Goal: Navigation & Orientation: Find specific page/section

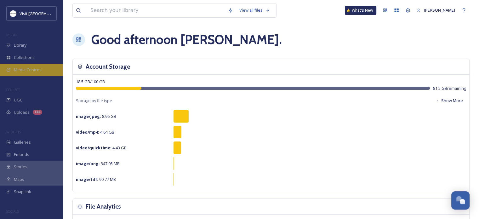
click at [32, 72] on span "Media Centres" at bounding box center [28, 70] width 28 height 6
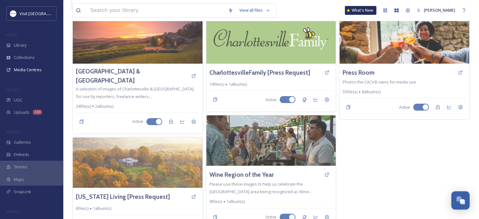
scroll to position [172, 0]
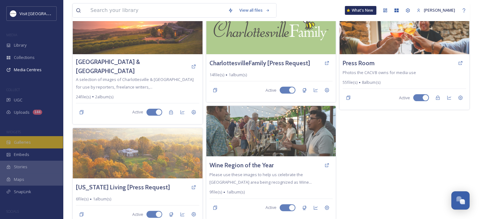
click at [23, 144] on span "Galleries" at bounding box center [22, 142] width 17 height 6
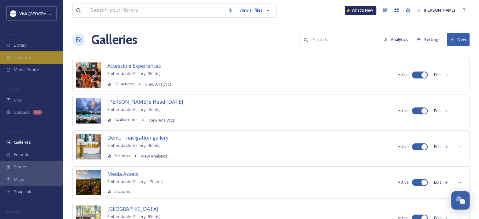
click at [15, 53] on div "Collections" at bounding box center [31, 57] width 63 height 12
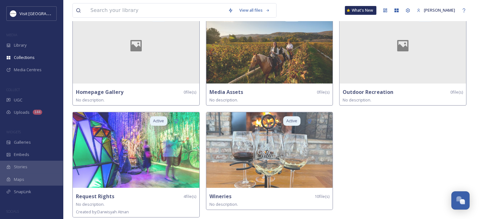
scroll to position [165, 0]
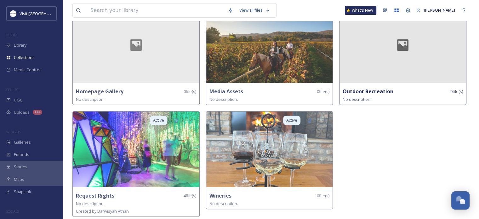
click at [382, 90] on strong "Outdoor Recreation" at bounding box center [368, 91] width 50 height 7
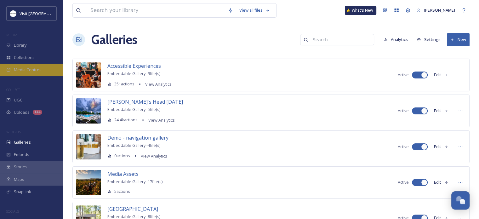
click at [33, 72] on span "Media Centres" at bounding box center [28, 70] width 28 height 6
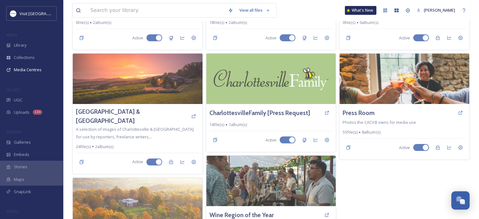
scroll to position [126, 0]
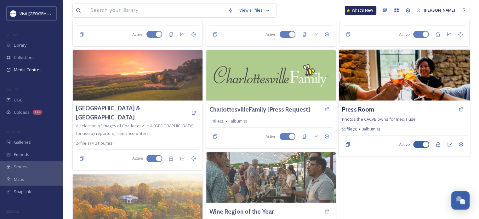
click at [394, 92] on img at bounding box center [404, 75] width 131 height 51
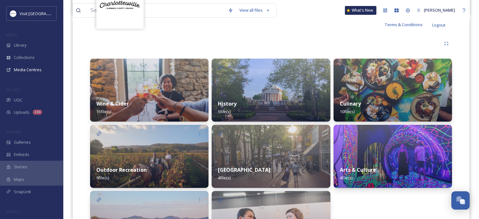
scroll to position [186, 0]
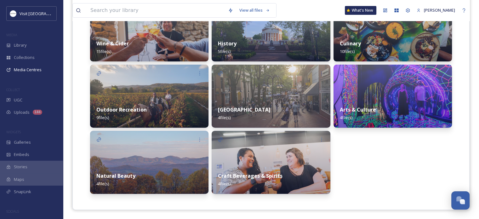
click at [176, 90] on img at bounding box center [149, 96] width 118 height 63
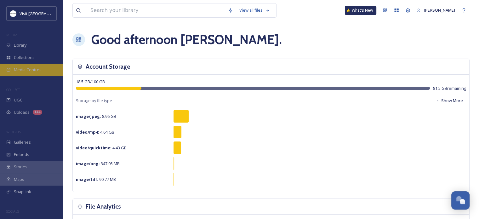
click at [39, 71] on span "Media Centres" at bounding box center [28, 70] width 28 height 6
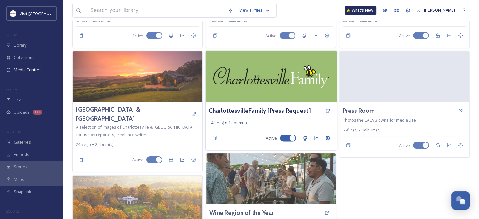
scroll to position [126, 0]
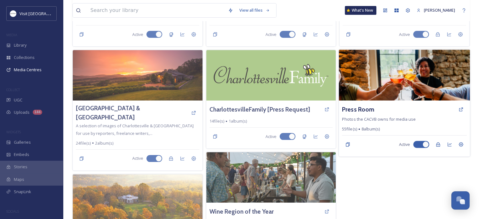
click at [385, 110] on div "Press Room" at bounding box center [404, 109] width 125 height 11
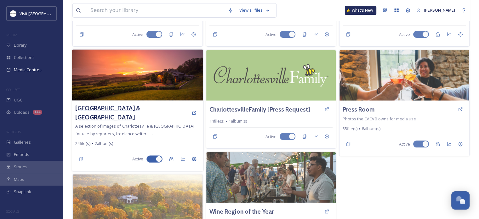
click at [141, 111] on h3 "[GEOGRAPHIC_DATA] & [GEOGRAPHIC_DATA]" at bounding box center [131, 113] width 113 height 18
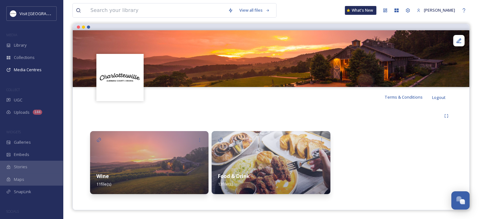
scroll to position [54, 0]
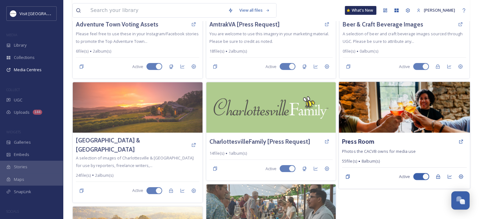
scroll to position [95, 0]
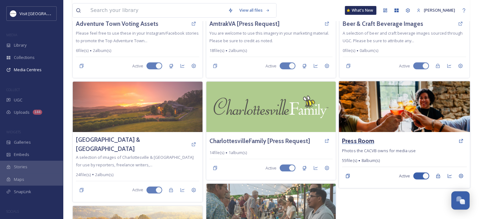
click at [357, 140] on h3 "Press Room" at bounding box center [358, 140] width 32 height 9
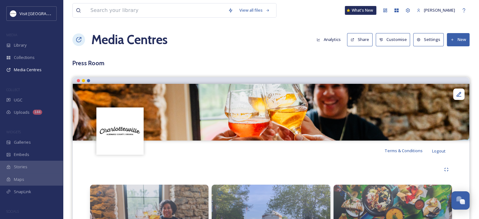
click at [357, 39] on button "Share" at bounding box center [360, 39] width 26 height 13
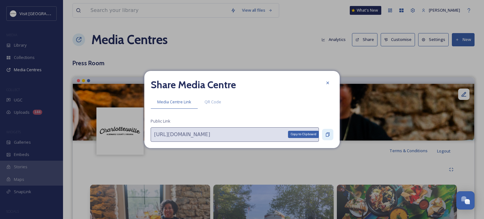
click at [329, 132] on icon at bounding box center [327, 134] width 5 height 5
click at [328, 83] on icon at bounding box center [327, 82] width 5 height 5
